Goal: Task Accomplishment & Management: Use online tool/utility

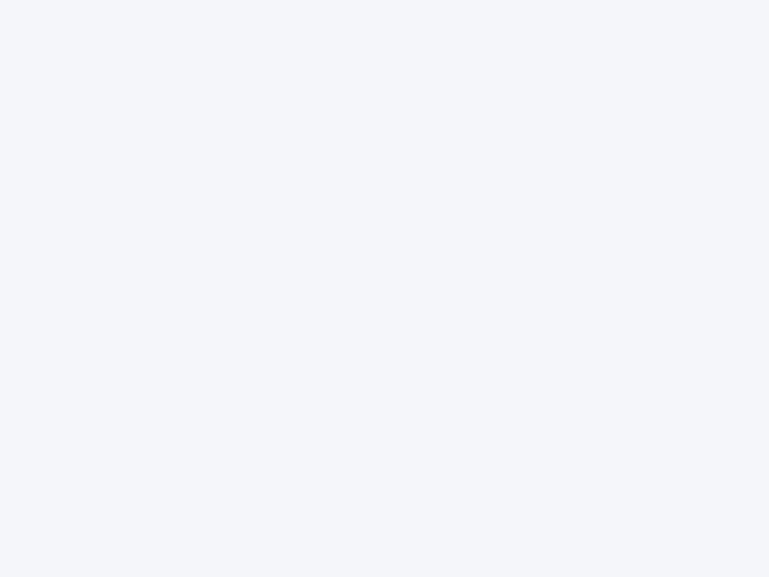
click at [385, 289] on div at bounding box center [384, 288] width 769 height 577
